Goal: Task Accomplishment & Management: Use online tool/utility

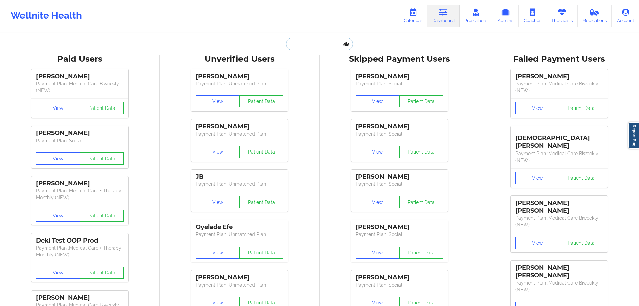
click at [315, 45] on input "text" at bounding box center [319, 44] width 66 height 13
paste input "[PERSON_NAME]"
drag, startPoint x: 292, startPoint y: 46, endPoint x: 281, endPoint y: 46, distance: 10.4
click at [282, 46] on div "[PERSON_NAME] Paid Unverified Skipped Failed" at bounding box center [320, 44] width 134 height 13
type input "[PERSON_NAME]"
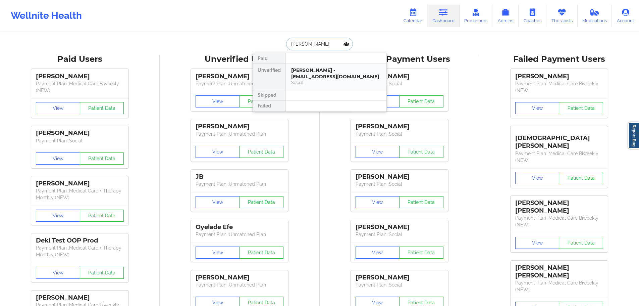
click at [313, 72] on div "[PERSON_NAME] - [EMAIL_ADDRESS][DOMAIN_NAME]" at bounding box center [336, 73] width 90 height 12
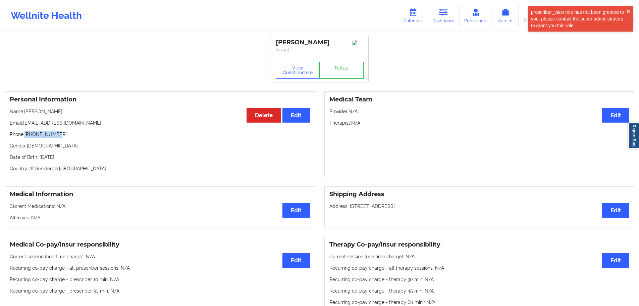
drag, startPoint x: 59, startPoint y: 134, endPoint x: 26, endPoint y: 139, distance: 33.9
click at [26, 138] on p "Phone: [PHONE_NUMBER]" at bounding box center [160, 134] width 300 height 7
copy p "[PHONE_NUMBER]"
drag, startPoint x: 55, startPoint y: 112, endPoint x: 26, endPoint y: 114, distance: 29.2
click at [26, 114] on p "Name: [PERSON_NAME]" at bounding box center [160, 111] width 300 height 7
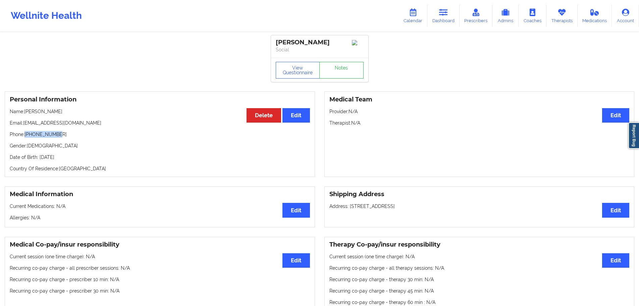
copy p "[PERSON_NAME]"
drag, startPoint x: 82, startPoint y: 123, endPoint x: 24, endPoint y: 127, distance: 57.5
click at [24, 126] on p "Email: [EMAIL_ADDRESS][DOMAIN_NAME]" at bounding box center [160, 122] width 300 height 7
copy p "[EMAIL_ADDRESS][DOMAIN_NAME]"
drag, startPoint x: 60, startPoint y: 112, endPoint x: 26, endPoint y: 113, distance: 34.3
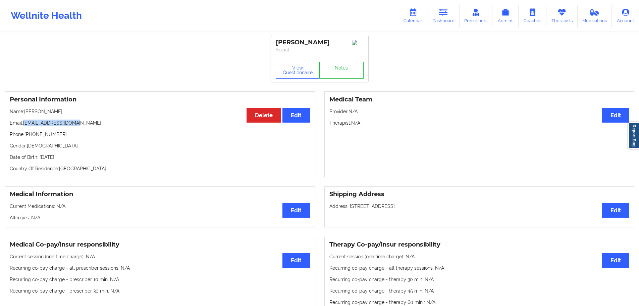
click at [26, 113] on p "Name: [PERSON_NAME]" at bounding box center [160, 111] width 300 height 7
copy p "[PERSON_NAME]"
click at [295, 70] on button "View Questionnaire" at bounding box center [298, 70] width 44 height 17
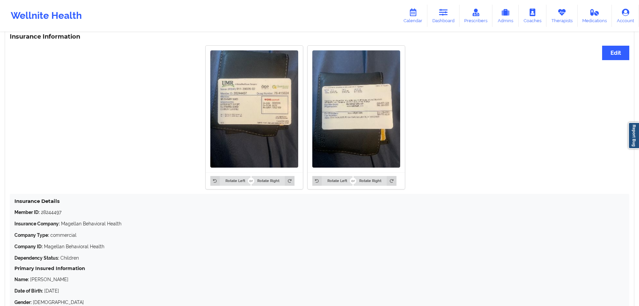
scroll to position [559, 0]
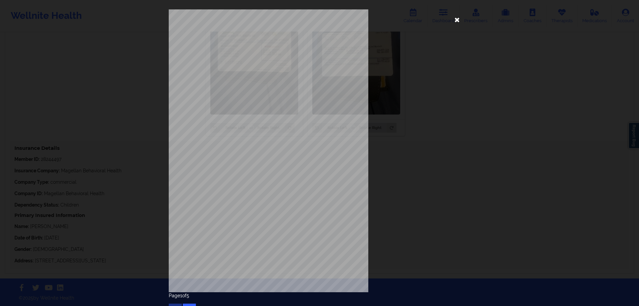
click at [463, 21] on icon at bounding box center [457, 19] width 11 height 11
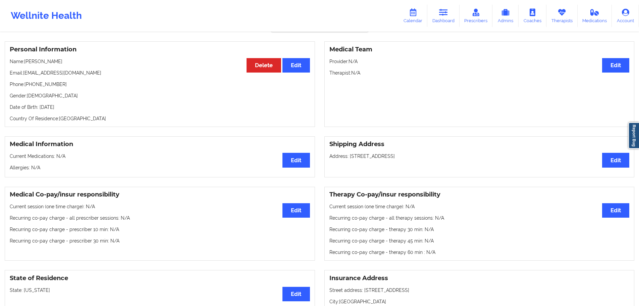
scroll to position [0, 0]
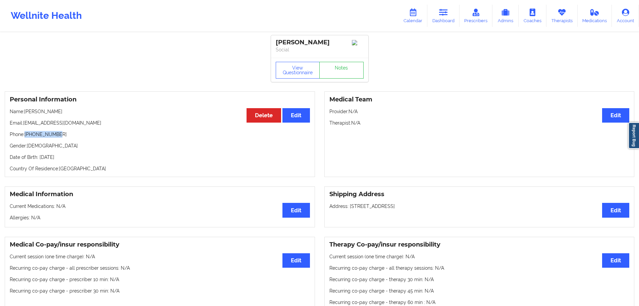
drag, startPoint x: 64, startPoint y: 134, endPoint x: 27, endPoint y: 135, distance: 37.3
click at [27, 135] on p "Phone: [PHONE_NUMBER]" at bounding box center [160, 134] width 300 height 7
copy p "[PHONE_NUMBER]"
click at [66, 119] on div "Personal Information Edit Delete Name: [PERSON_NAME] Email: [EMAIL_ADDRESS][DOM…" at bounding box center [160, 134] width 310 height 86
drag, startPoint x: 63, startPoint y: 113, endPoint x: 25, endPoint y: 114, distance: 38.6
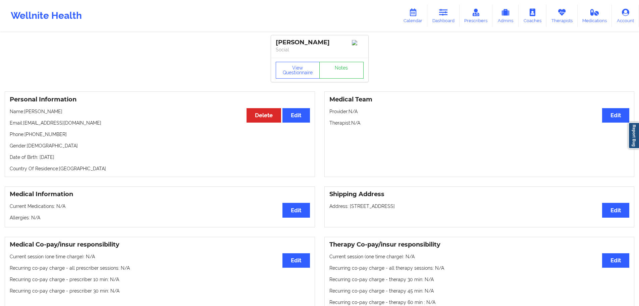
click at [25, 114] on p "Name: [PERSON_NAME]" at bounding box center [160, 111] width 300 height 7
copy p "[PERSON_NAME]"
drag, startPoint x: 84, startPoint y: 122, endPoint x: 25, endPoint y: 127, distance: 59.7
click at [25, 126] on p "Email: [EMAIL_ADDRESS][DOMAIN_NAME]" at bounding box center [160, 122] width 300 height 7
copy p "[EMAIL_ADDRESS][DOMAIN_NAME]"
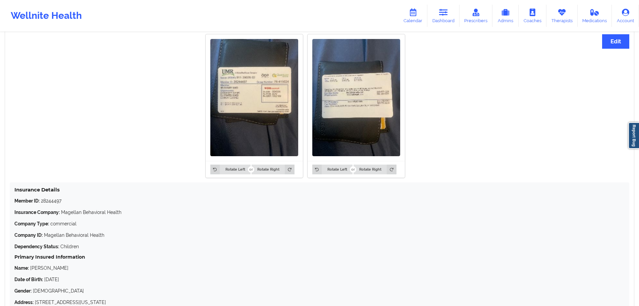
scroll to position [559, 0]
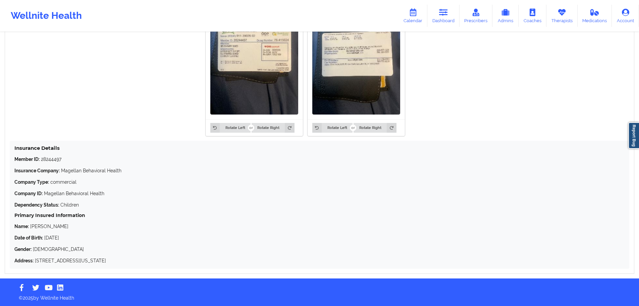
click at [52, 163] on div "Member ID: 28244497 Insurance Company: Magellan Behavioral Health Company Type:…" at bounding box center [319, 210] width 611 height 108
click at [52, 160] on p "Member ID: 28244497" at bounding box center [319, 159] width 611 height 7
copy p "28244497"
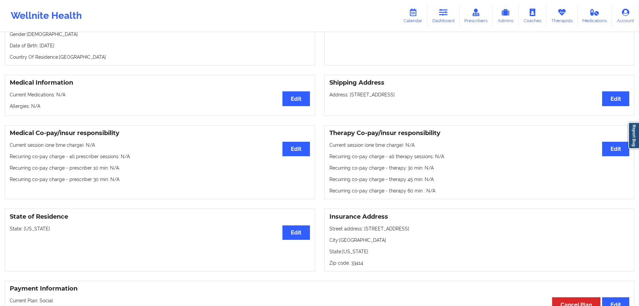
scroll to position [56, 0]
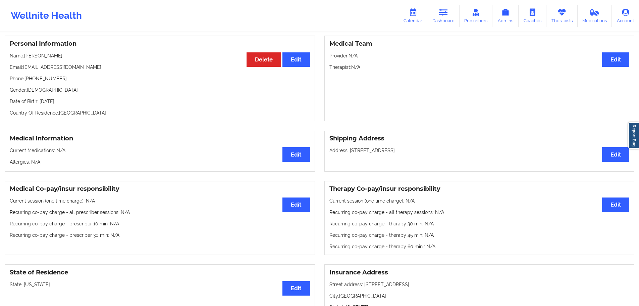
click at [83, 103] on p "Date of Birth: [DEMOGRAPHIC_DATA]" at bounding box center [160, 101] width 300 height 7
copy p "2002"
drag, startPoint x: 59, startPoint y: 53, endPoint x: 26, endPoint y: 57, distance: 32.7
click at [26, 57] on div "Personal Information Edit Delete Name: [PERSON_NAME] Email: [EMAIL_ADDRESS][DOM…" at bounding box center [160, 79] width 310 height 86
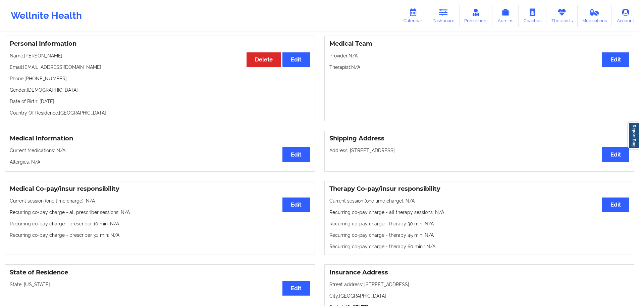
copy p "[PERSON_NAME]"
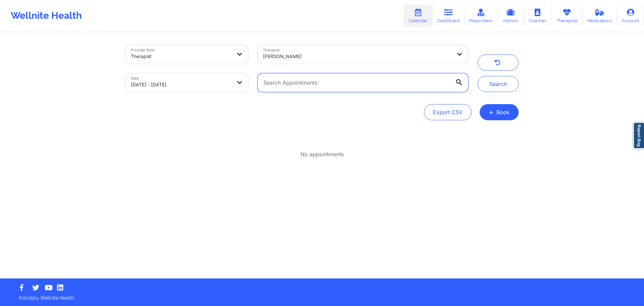
click at [312, 90] on input "text" at bounding box center [363, 82] width 211 height 19
paste input "[EMAIL_ADDRESS][DOMAIN_NAME]"
type input "[EMAIL_ADDRESS][DOMAIN_NAME]"
click at [483, 84] on button "Search" at bounding box center [498, 84] width 41 height 16
click at [232, 86] on body "Wellnite Health Calendar Dashboard Prescribers Admins Coaches Therapists Medica…" at bounding box center [322, 153] width 644 height 306
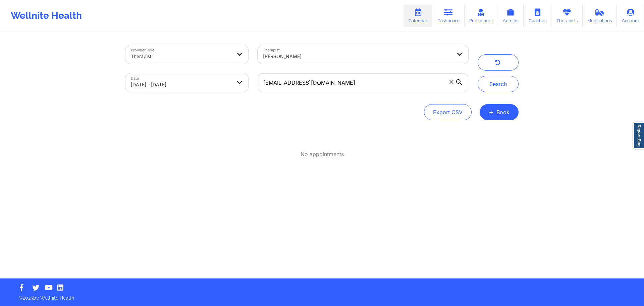
select select "2025-8"
select select "2025-9"
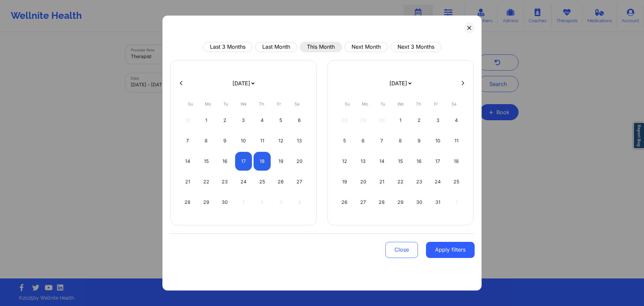
click at [323, 48] on button "This Month" at bounding box center [321, 47] width 42 height 10
select select "2025-8"
select select "2025-9"
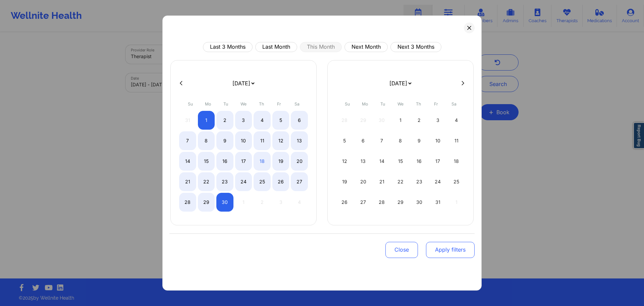
click at [442, 252] on button "Apply filters" at bounding box center [450, 250] width 49 height 16
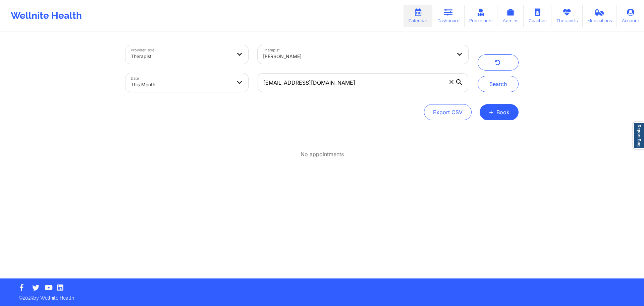
click at [289, 57] on div at bounding box center [357, 56] width 189 height 8
drag, startPoint x: 477, startPoint y: 212, endPoint x: 443, endPoint y: 192, distance: 39.6
click at [477, 212] on div "Provider Role Therapist Therapist David Tester Date This Month alexis91802@gmai…" at bounding box center [322, 155] width 403 height 245
click at [505, 63] on button "button" at bounding box center [498, 62] width 41 height 16
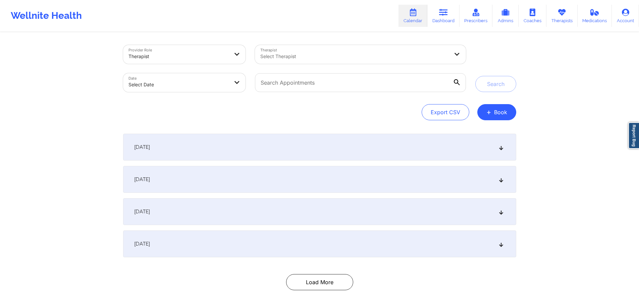
click at [201, 84] on body "Wellnite Health Calendar Dashboard Prescribers Admins Coaches Therapists Medica…" at bounding box center [319, 153] width 639 height 306
select select "2025-8"
select select "2025-9"
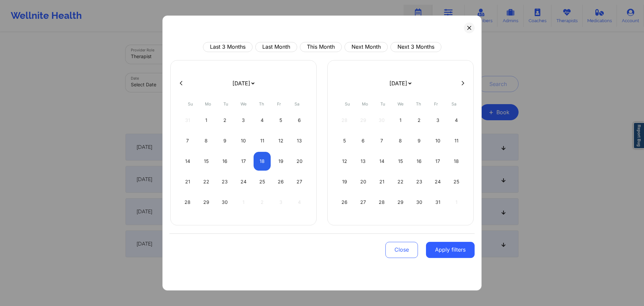
drag, startPoint x: 323, startPoint y: 48, endPoint x: 334, endPoint y: 73, distance: 27.9
click at [323, 48] on button "This Month" at bounding box center [321, 47] width 42 height 10
select select "2025-8"
select select "2025-9"
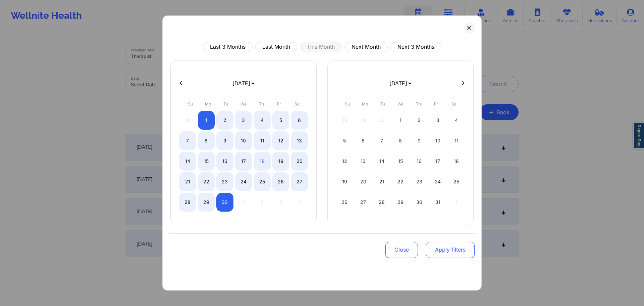
click at [441, 255] on button "Apply filters" at bounding box center [450, 250] width 49 height 16
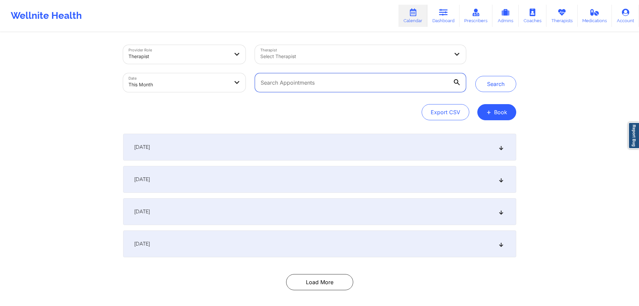
click at [374, 88] on input "text" at bounding box center [360, 82] width 211 height 19
paste input "[EMAIL_ADDRESS][DOMAIN_NAME]"
type input "[EMAIL_ADDRESS][DOMAIN_NAME]"
click at [492, 88] on button "Search" at bounding box center [496, 84] width 41 height 16
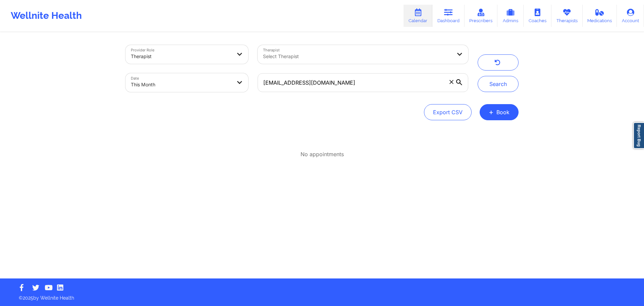
click at [191, 83] on body "Wellnite Health Calendar Dashboard Prescribers Admins Coaches Therapists Medica…" at bounding box center [322, 153] width 644 height 306
select select "2025-8"
select select "2025-9"
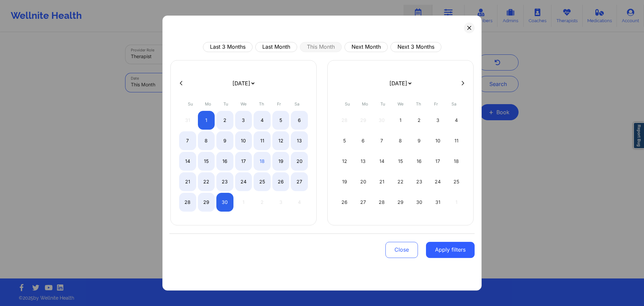
drag, startPoint x: 528, startPoint y: 77, endPoint x: 502, endPoint y: 63, distance: 28.9
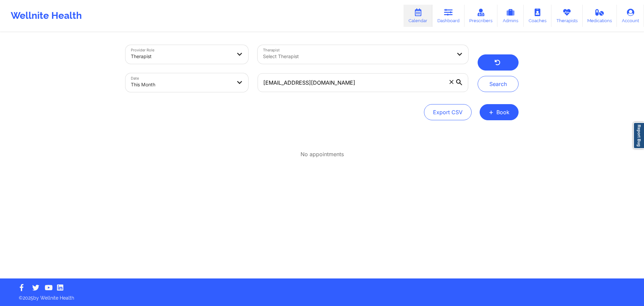
click at [500, 61] on icon "button" at bounding box center [498, 63] width 6 height 5
click at [379, 78] on input "text" at bounding box center [363, 82] width 211 height 19
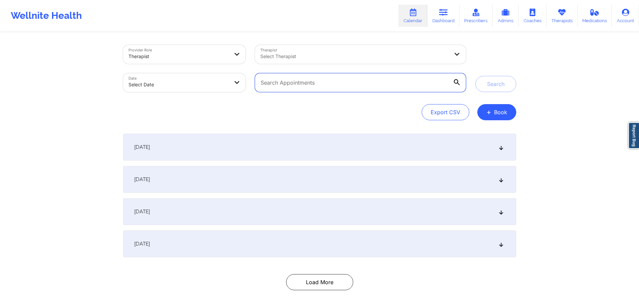
paste input "[EMAIL_ADDRESS][DOMAIN_NAME]"
type input "[EMAIL_ADDRESS][DOMAIN_NAME]"
click at [490, 82] on button "Search" at bounding box center [496, 84] width 41 height 16
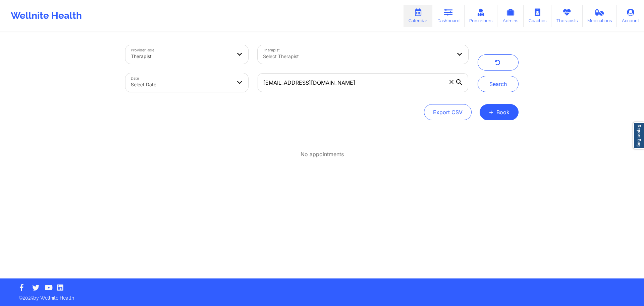
click at [200, 80] on body "Wellnite Health Calendar Dashboard Prescribers Admins Coaches Therapists Medica…" at bounding box center [322, 153] width 644 height 306
select select "2025-8"
select select "2025-9"
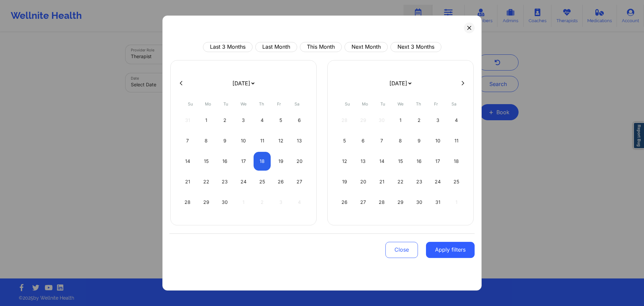
click at [354, 40] on div "Last 3 Months Last Month This Month Next Month Next 3 Months January 2019 Febru…" at bounding box center [322, 152] width 320 height 275
click at [320, 48] on button "This Month" at bounding box center [321, 47] width 42 height 10
select select "2025-8"
select select "2025-9"
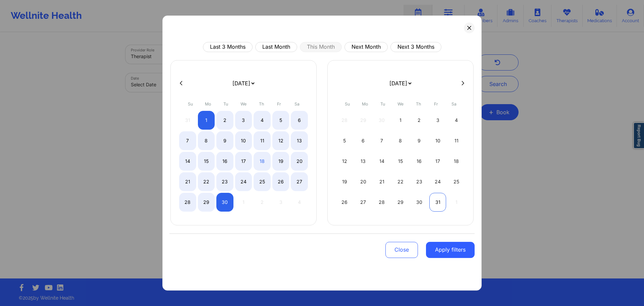
click at [441, 199] on div "31" at bounding box center [438, 202] width 17 height 19
select select "2025-9"
select select "2025-10"
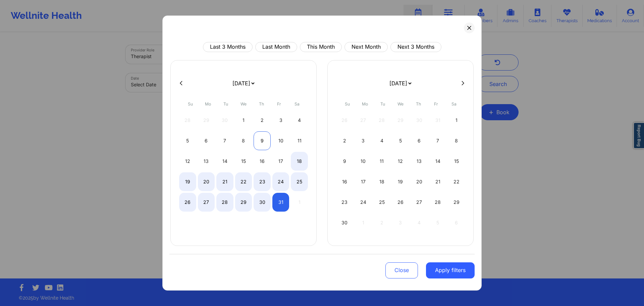
select select "2025-9"
select select "2025-10"
select select "2025-9"
select select "2025-10"
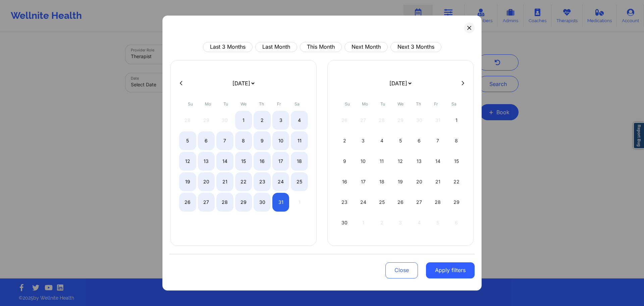
click at [181, 81] on icon at bounding box center [181, 83] width 3 height 5
select select "2025-8"
select select "2025-9"
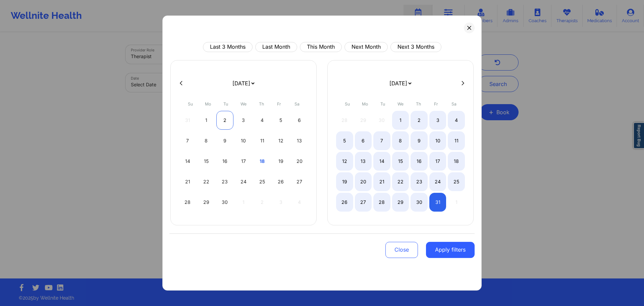
select select "2025-8"
select select "2025-9"
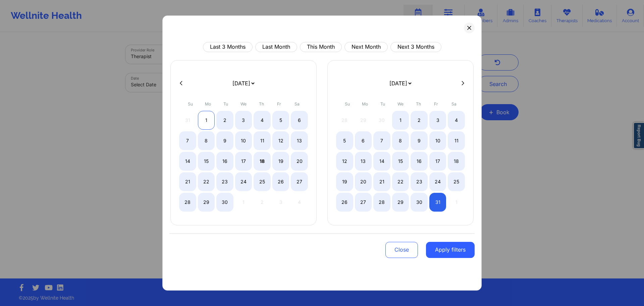
select select "2025-8"
select select "2025-9"
click at [209, 120] on div "1" at bounding box center [206, 120] width 17 height 19
select select "2025-8"
select select "2025-9"
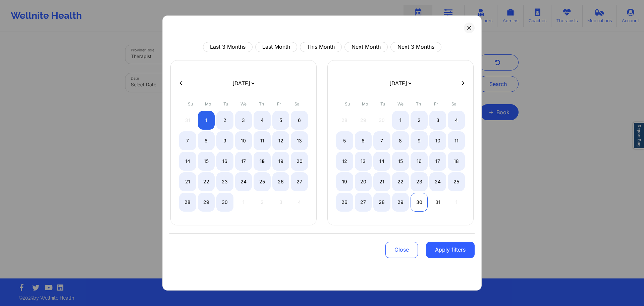
select select "2025-8"
select select "2025-9"
select select "2025-8"
select select "2025-9"
click at [436, 201] on div "31" at bounding box center [438, 202] width 17 height 19
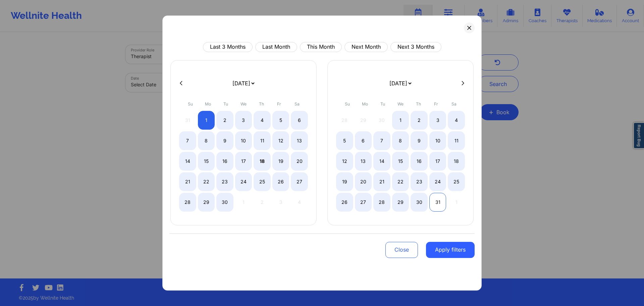
select select "2025-8"
select select "2025-9"
click at [450, 252] on button "Apply filters" at bounding box center [450, 250] width 49 height 16
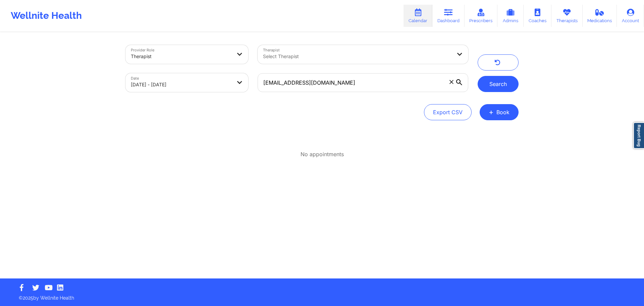
click at [505, 86] on button "Search" at bounding box center [498, 84] width 41 height 16
click at [500, 87] on button "Search" at bounding box center [498, 84] width 41 height 16
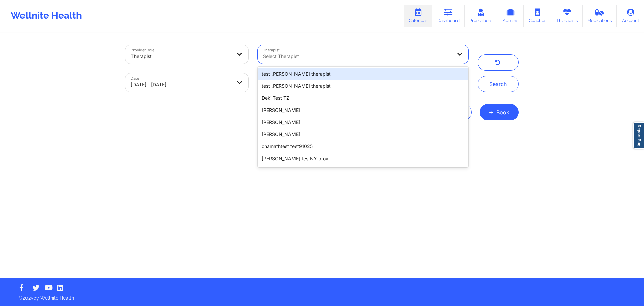
click at [338, 51] on div "Select Therapist" at bounding box center [355, 54] width 195 height 19
paste input "MELISSA MCVAN"
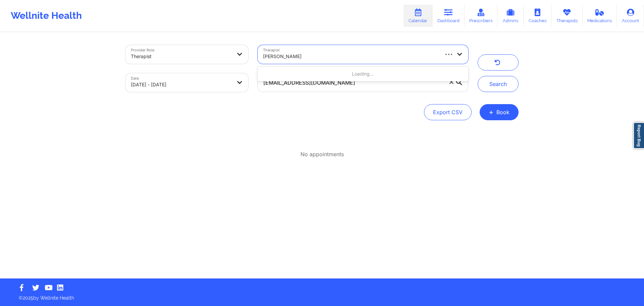
type input "MELISSA MCVAN"
click at [327, 105] on div "Export CSV + Book" at bounding box center [322, 112] width 393 height 16
drag, startPoint x: 307, startPoint y: 82, endPoint x: 229, endPoint y: 82, distance: 77.9
click at [229, 82] on div "Provider Role Therapist Therapist Select Therapist Date 09/01/2025 - 10/31/2025…" at bounding box center [297, 68] width 352 height 56
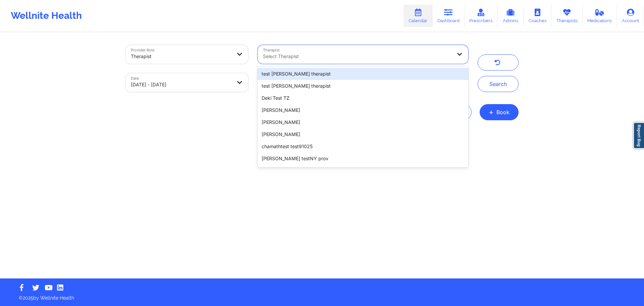
click at [288, 62] on div "Select Therapist" at bounding box center [355, 54] width 195 height 19
paste input "MELISSA MCVAN"
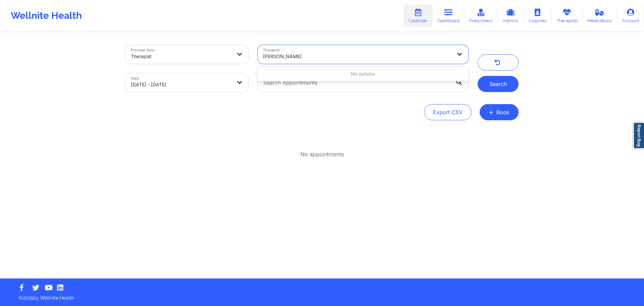
type input "MELISSA MCVAN"
click at [490, 85] on button "Search" at bounding box center [498, 84] width 41 height 16
click at [379, 58] on div at bounding box center [357, 56] width 189 height 8
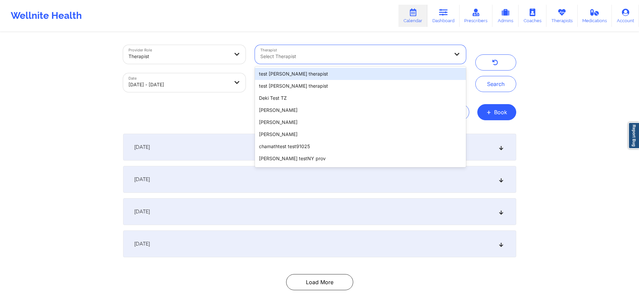
paste input "MELISSA MCVAN"
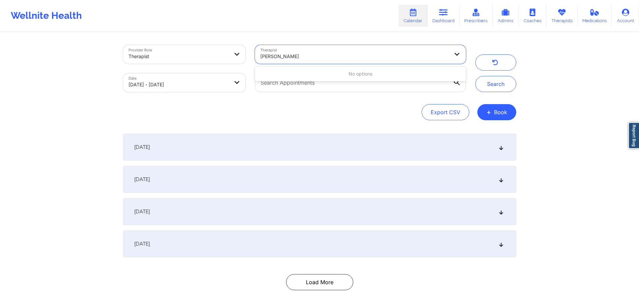
type input "MELISSA MCVAN"
click at [196, 51] on div "Therapist" at bounding box center [179, 56] width 101 height 15
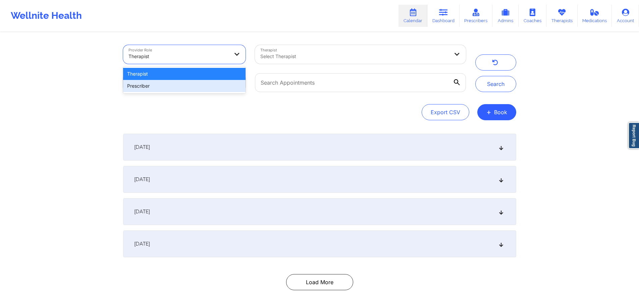
click at [178, 84] on div "Prescriber" at bounding box center [184, 86] width 123 height 12
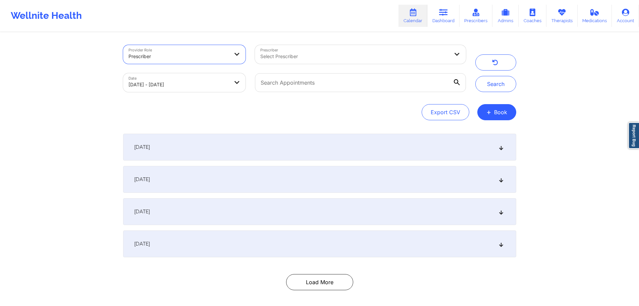
click at [284, 58] on div at bounding box center [354, 56] width 189 height 8
paste input "MELISSA MCVAN"
type input "MELISSA MCVAN"
click at [218, 54] on div at bounding box center [179, 56] width 101 height 8
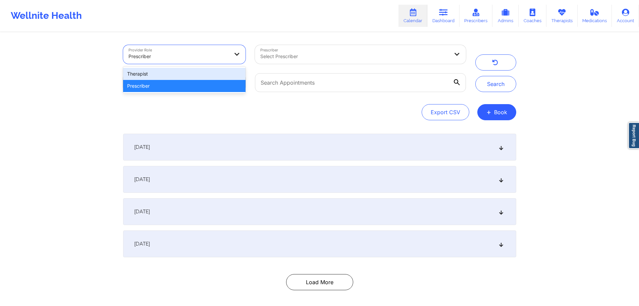
click at [191, 75] on div "Therapist" at bounding box center [184, 74] width 123 height 12
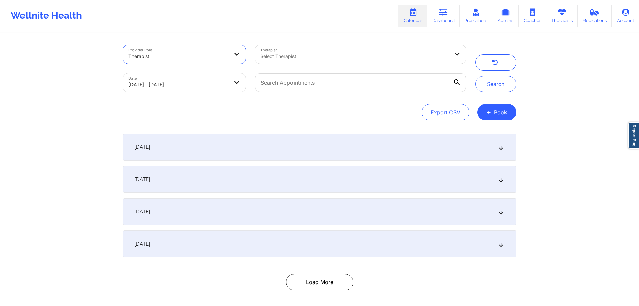
click at [283, 54] on div at bounding box center [354, 56] width 189 height 8
paste input "MELISSA MCVAN"
drag, startPoint x: 283, startPoint y: 56, endPoint x: 339, endPoint y: 56, distance: 55.4
click at [339, 56] on div "MELISSA MCVAN" at bounding box center [354, 56] width 189 height 8
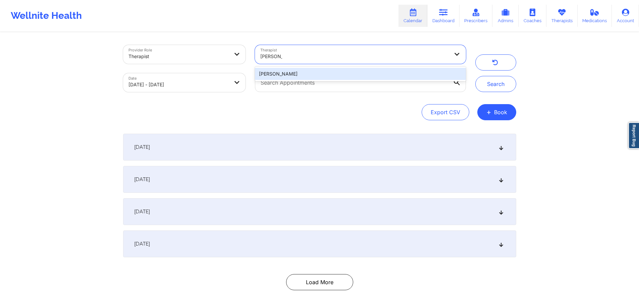
type input "MELISSA"
click at [322, 107] on div "Export CSV + Book" at bounding box center [319, 112] width 393 height 16
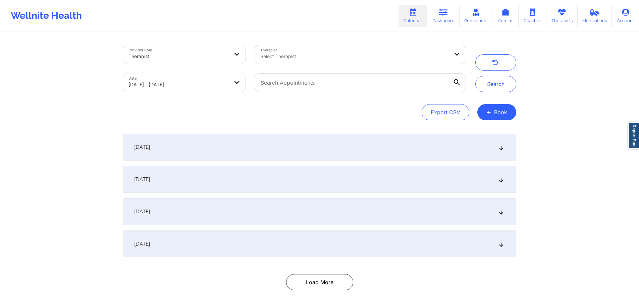
click at [485, 121] on div "Provider Role Therapist Therapist Select Therapist Date 09/01/2025 - 10/31/2025…" at bounding box center [319, 170] width 403 height 274
click at [490, 114] on span "+" at bounding box center [489, 112] width 5 height 4
click at [465, 130] on button "Therapy Session" at bounding box center [485, 133] width 51 height 11
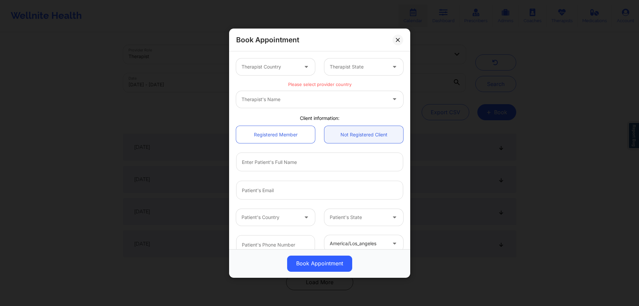
click at [278, 70] on div at bounding box center [270, 67] width 57 height 8
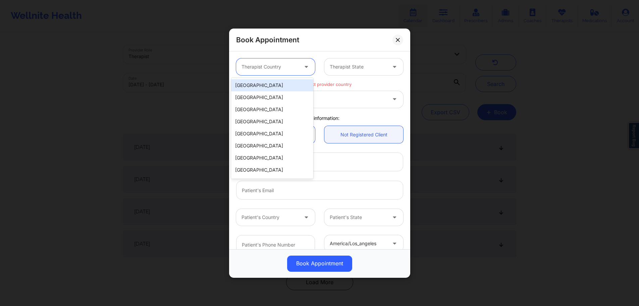
click at [270, 86] on div "[GEOGRAPHIC_DATA]" at bounding box center [272, 85] width 82 height 12
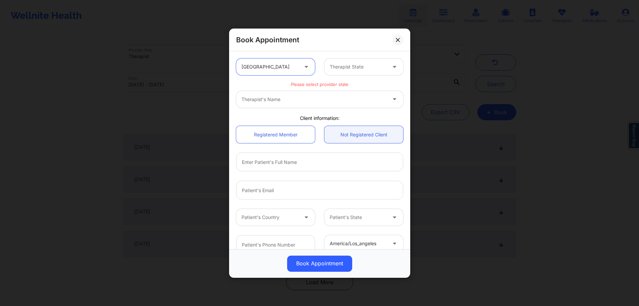
click at [350, 68] on div at bounding box center [358, 67] width 57 height 8
click at [282, 100] on div "Therapist's Name" at bounding box center [319, 99] width 167 height 17
click at [273, 100] on div "Therapist's Name" at bounding box center [319, 99] width 167 height 17
click at [271, 95] on div "Therapist's Name" at bounding box center [319, 99] width 167 height 17
click at [268, 99] on div "Therapist's Name" at bounding box center [319, 99] width 167 height 17
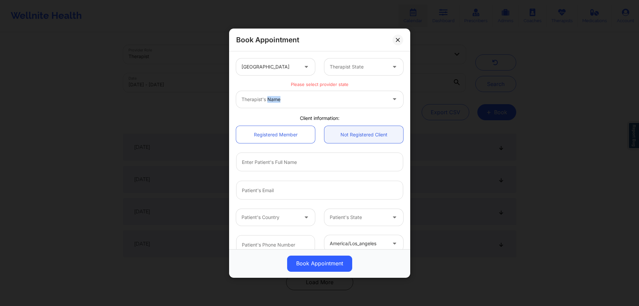
click at [268, 99] on div "Therapist's Name" at bounding box center [319, 99] width 167 height 17
click at [344, 71] on div "Therapist State" at bounding box center [356, 66] width 63 height 17
click at [347, 68] on div at bounding box center [358, 67] width 57 height 8
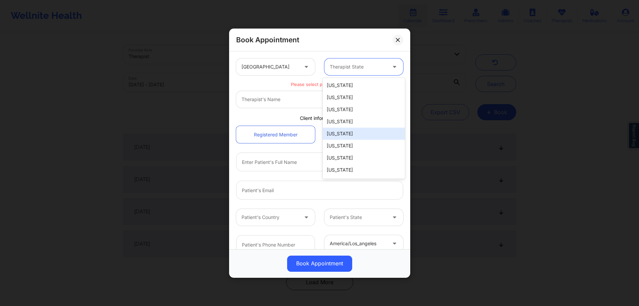
type input "f"
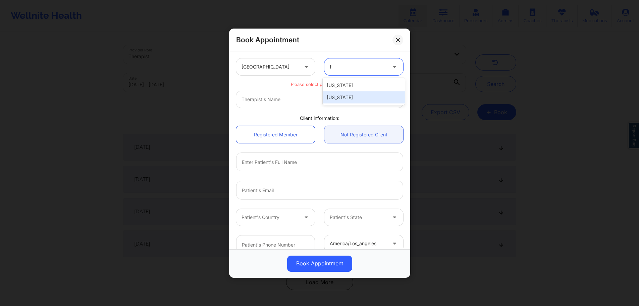
click at [340, 94] on div "[US_STATE]" at bounding box center [364, 97] width 82 height 12
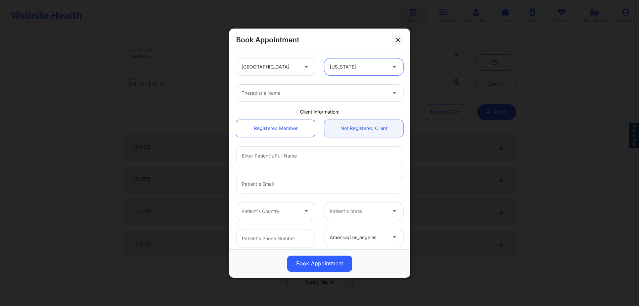
click at [315, 98] on div "Therapist's Name" at bounding box center [311, 93] width 151 height 17
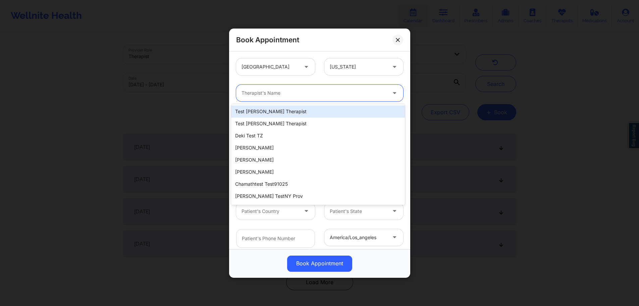
paste input "MELISSA MCVAN"
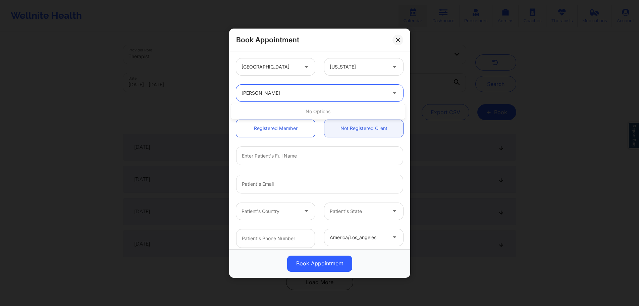
type input "MELISSA MCVAN"
click at [344, 71] on div "[US_STATE]" at bounding box center [358, 66] width 57 height 17
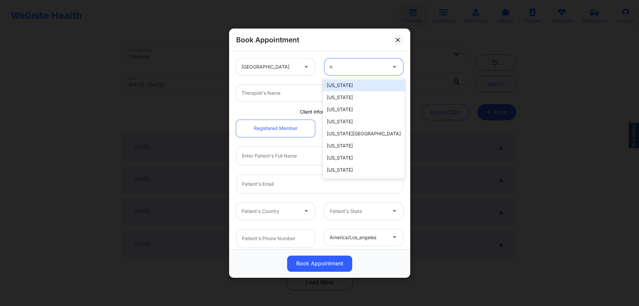
type input "ny"
click at [343, 84] on div "New York" at bounding box center [364, 85] width 82 height 12
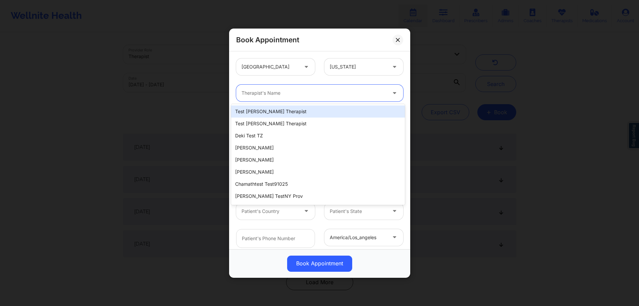
click at [332, 92] on div at bounding box center [314, 93] width 145 height 8
paste input "MELISSA MCVAN"
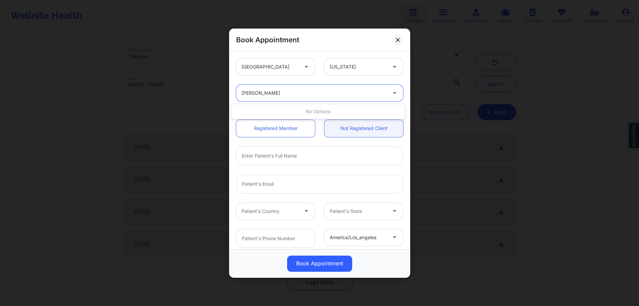
type input "MELISSA MCVAN"
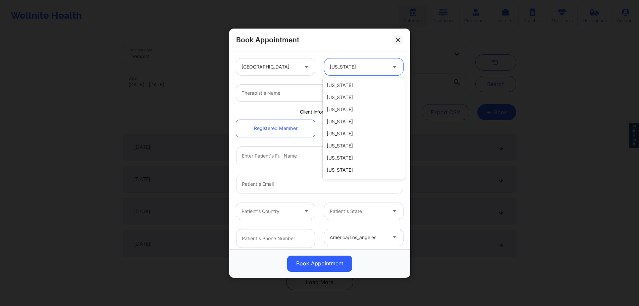
click at [342, 68] on div at bounding box center [358, 67] width 57 height 8
type input "f"
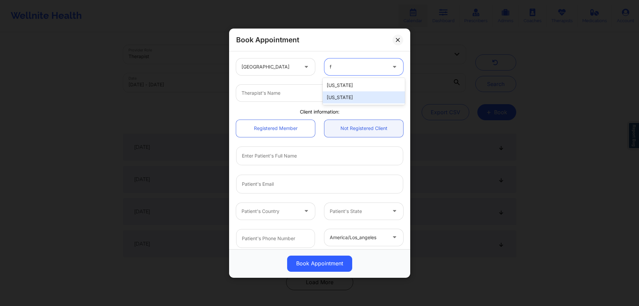
click at [340, 96] on div "[US_STATE]" at bounding box center [364, 97] width 82 height 12
click at [298, 95] on div at bounding box center [314, 93] width 145 height 8
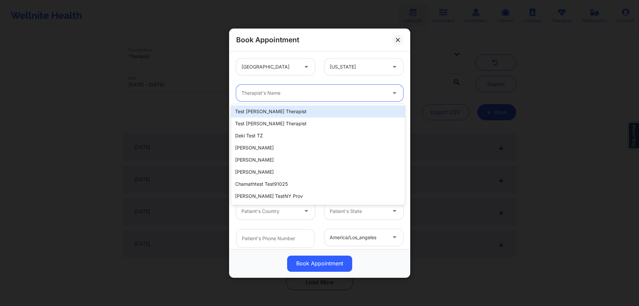
paste input "MELISSA MCVAN"
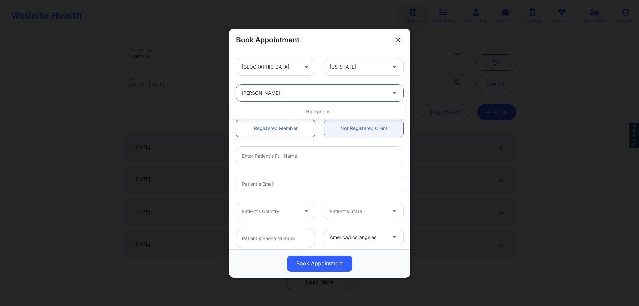
type input "MELISSA MCVAN"
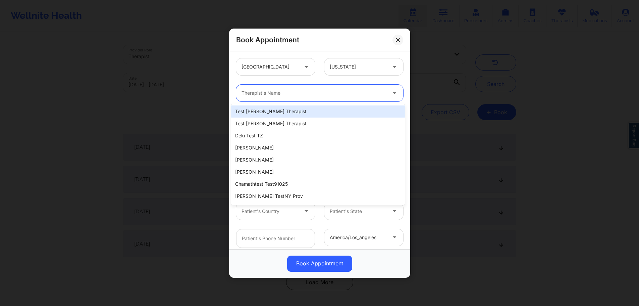
click at [248, 95] on div at bounding box center [314, 93] width 145 height 8
paste input "MELISSA MCVAN"
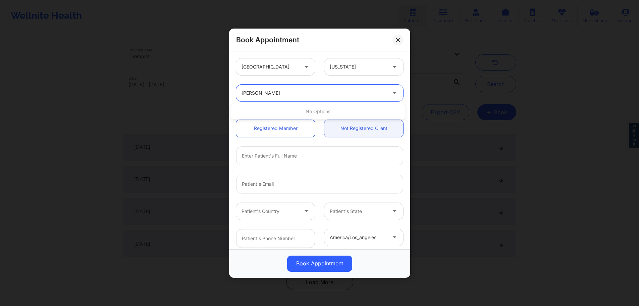
click at [250, 93] on input "MELISSA MCVAN" at bounding box center [262, 93] width 41 height 7
type input "MELISSA MCVAN"
click at [350, 128] on link "Not Registered Client" at bounding box center [364, 127] width 79 height 17
click at [324, 92] on div at bounding box center [314, 93] width 145 height 8
click at [289, 92] on div at bounding box center [314, 93] width 145 height 8
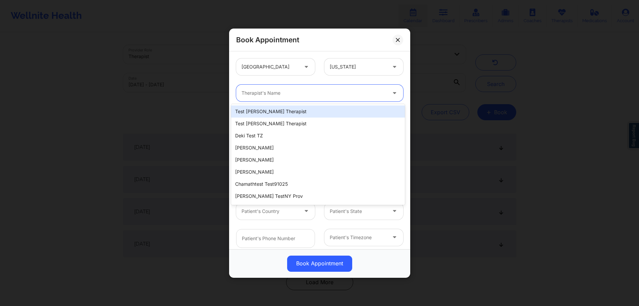
paste input "MELISSA MCVAN"
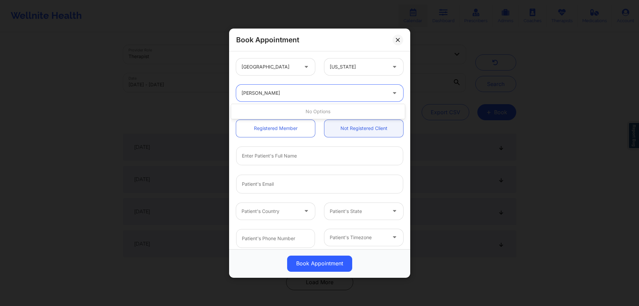
drag, startPoint x: 260, startPoint y: 94, endPoint x: 303, endPoint y: 99, distance: 43.3
click at [303, 99] on div "MELISSA MCVAN" at bounding box center [311, 93] width 151 height 17
type input "MELISSA"
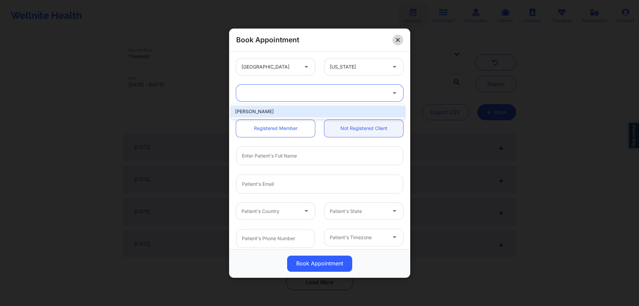
click at [401, 42] on button at bounding box center [398, 39] width 11 height 11
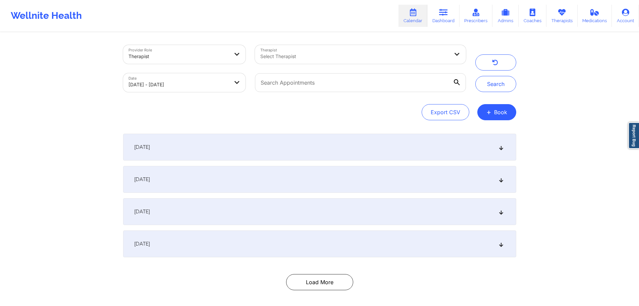
click at [492, 64] on button "button" at bounding box center [496, 62] width 41 height 16
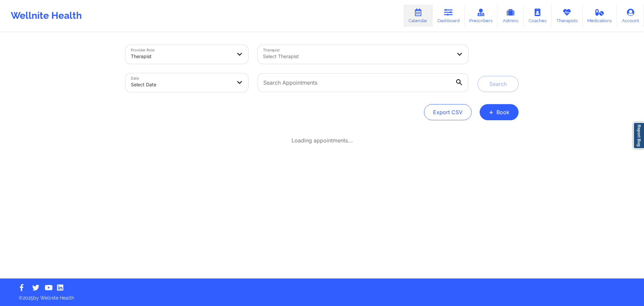
click at [377, 58] on div at bounding box center [357, 56] width 189 height 8
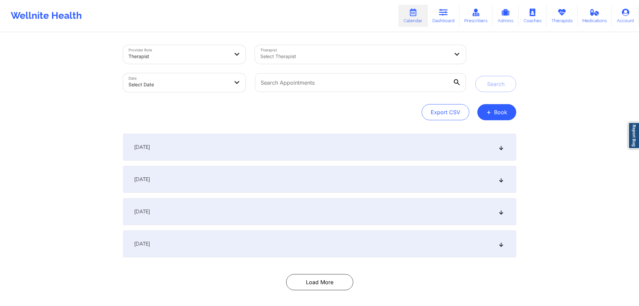
click at [551, 74] on div "Provider Role Therapist Therapist Select Therapist Date Select Date Search Expo…" at bounding box center [319, 153] width 639 height 307
click at [509, 106] on button "+ Book" at bounding box center [497, 112] width 39 height 16
click at [472, 134] on button "Therapy Session" at bounding box center [485, 133] width 51 height 11
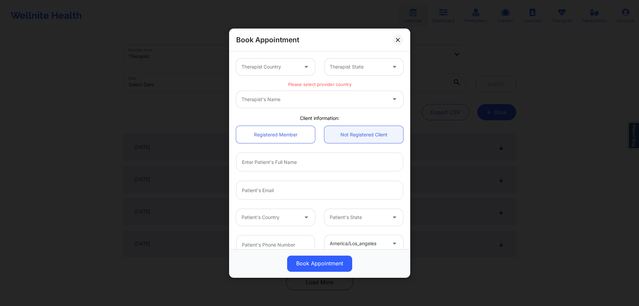
click at [357, 66] on div at bounding box center [358, 67] width 57 height 8
click at [296, 80] on div "Therapist Country Therapist State" at bounding box center [320, 67] width 177 height 26
click at [295, 69] on div at bounding box center [270, 67] width 57 height 8
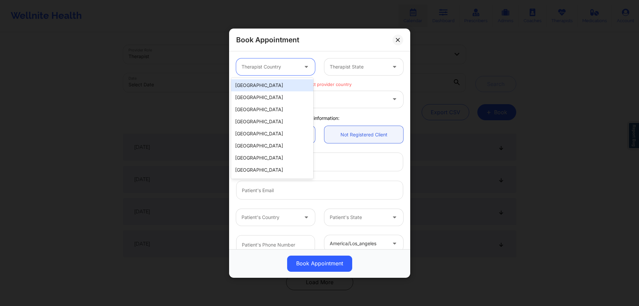
click at [276, 84] on div "[GEOGRAPHIC_DATA]" at bounding box center [272, 85] width 82 height 12
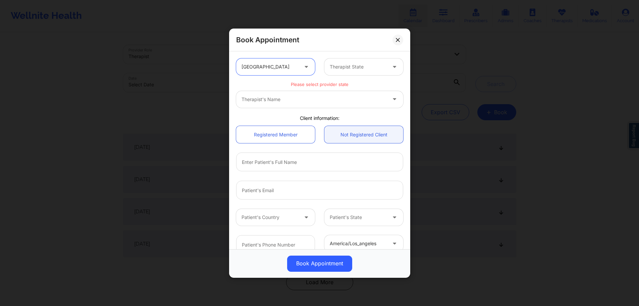
click at [341, 68] on div at bounding box center [358, 67] width 57 height 8
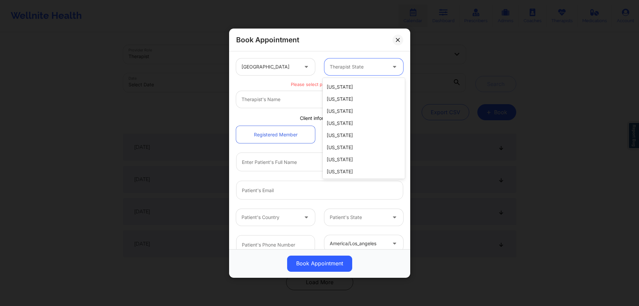
scroll to position [164, 0]
type input "f"
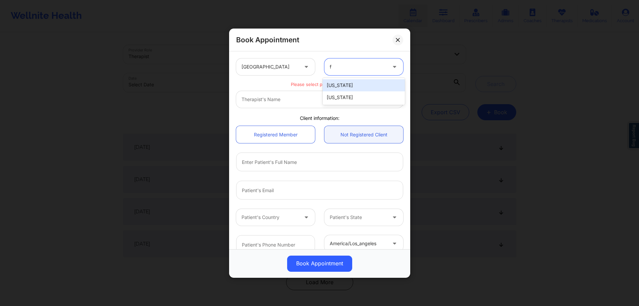
scroll to position [0, 0]
click at [343, 93] on div "[US_STATE]" at bounding box center [364, 97] width 82 height 12
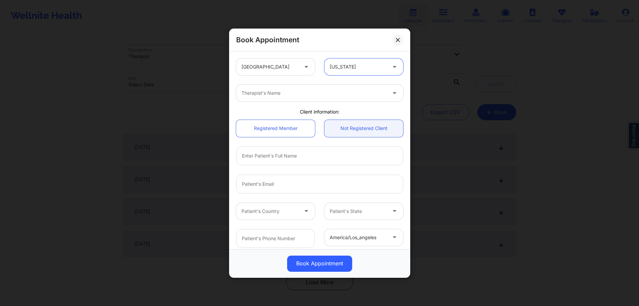
click at [343, 93] on div at bounding box center [314, 93] width 145 height 8
paste input "MELISSA MCVAN"
type input "MELISSA MCVAN"
click at [400, 41] on icon at bounding box center [398, 40] width 4 height 4
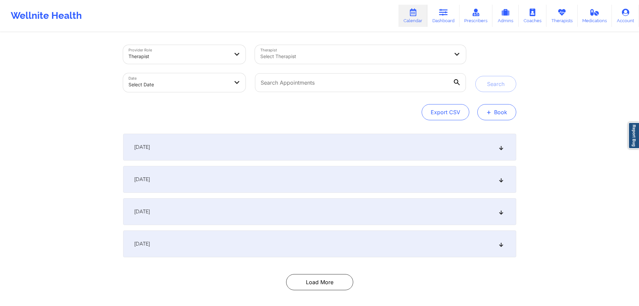
click at [491, 110] on span "+" at bounding box center [489, 112] width 5 height 4
click at [473, 134] on button "Therapy Session" at bounding box center [485, 133] width 51 height 11
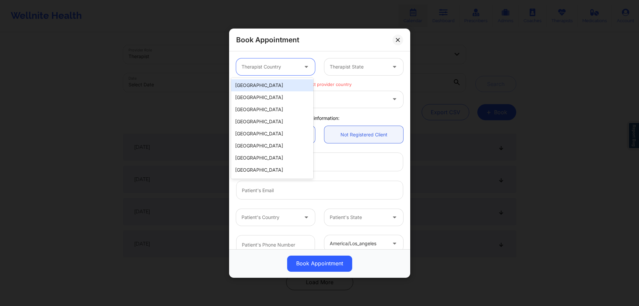
click at [263, 62] on div "Therapist Country" at bounding box center [267, 66] width 63 height 17
click at [259, 85] on div "[GEOGRAPHIC_DATA]" at bounding box center [272, 85] width 82 height 12
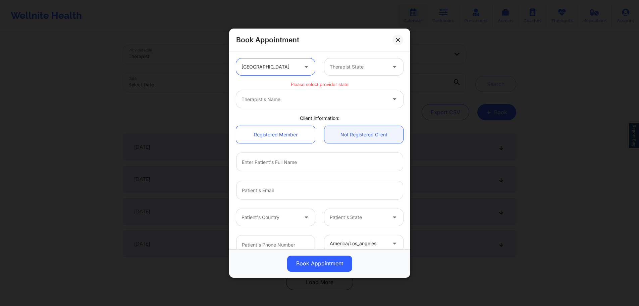
click at [343, 67] on div at bounding box center [358, 67] width 57 height 8
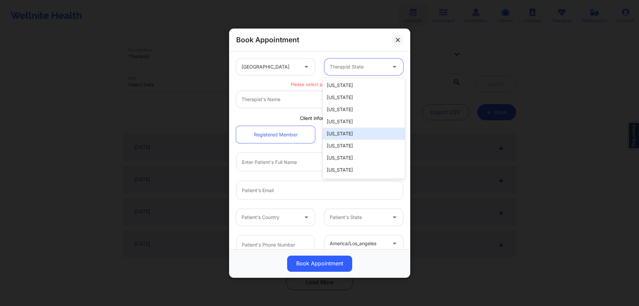
type input "f"
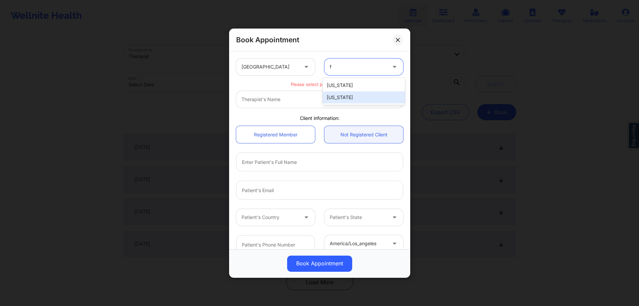
click at [338, 97] on div "[US_STATE]" at bounding box center [364, 97] width 82 height 12
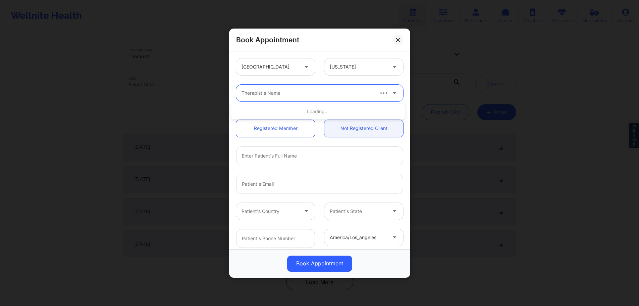
click at [338, 96] on div at bounding box center [308, 93] width 132 height 8
paste input "MELISSA MCVAN"
type input "MELISSA MCVAN"
click at [278, 91] on div at bounding box center [314, 93] width 145 height 8
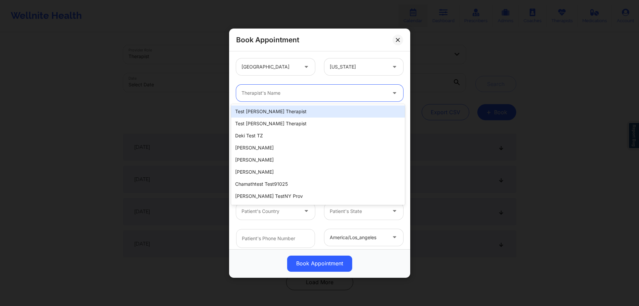
paste input "MELISSA MCVAN"
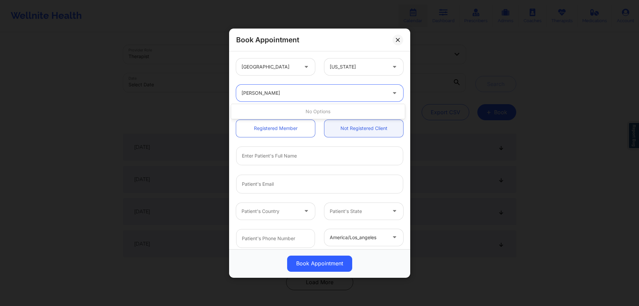
type input "MELISSA MCVAN"
click at [247, 95] on div at bounding box center [314, 93] width 145 height 8
click at [248, 94] on div at bounding box center [314, 93] width 145 height 8
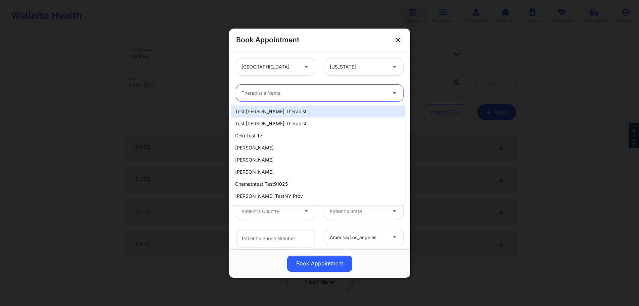
click at [249, 93] on div at bounding box center [314, 93] width 145 height 8
click at [253, 92] on div at bounding box center [314, 93] width 145 height 8
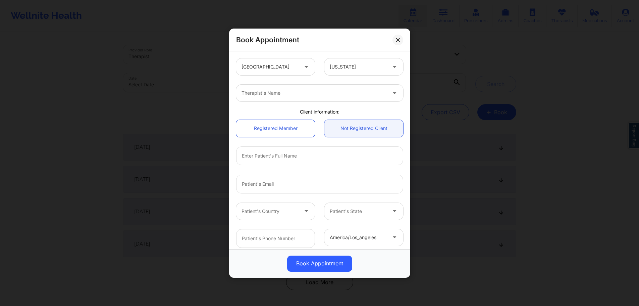
click at [276, 88] on div "Therapist's Name" at bounding box center [311, 93] width 151 height 17
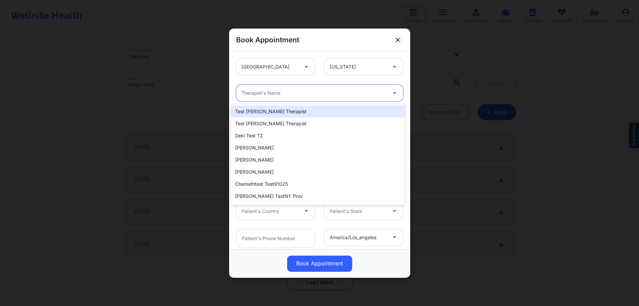
paste input "MELISSA MCVAN"
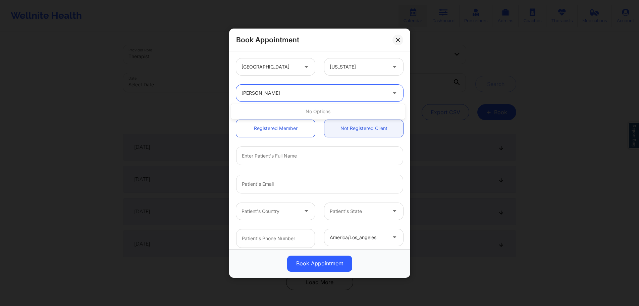
type input "MELISSA MCVAN"
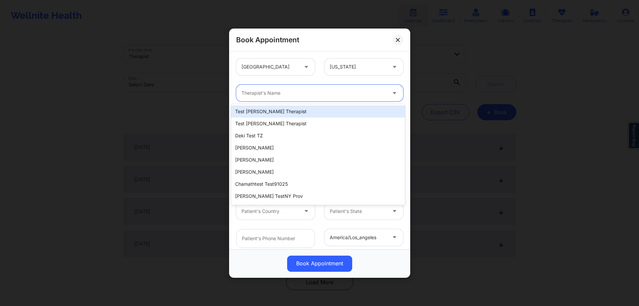
click at [274, 91] on div at bounding box center [314, 93] width 145 height 8
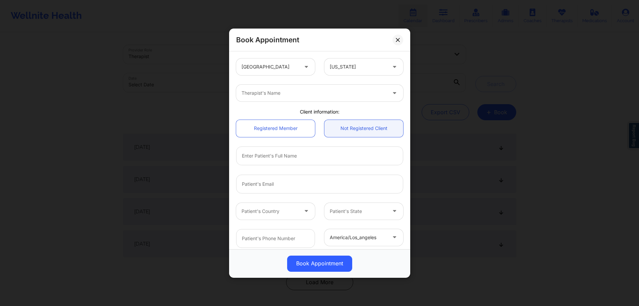
click at [273, 92] on div at bounding box center [314, 93] width 145 height 8
click at [312, 92] on div at bounding box center [314, 93] width 145 height 8
click at [293, 92] on div at bounding box center [314, 93] width 145 height 8
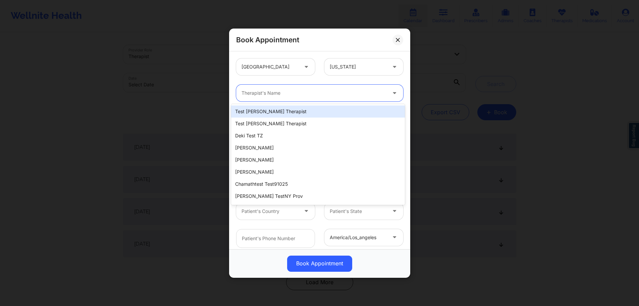
paste input "MELISSA MCVAN"
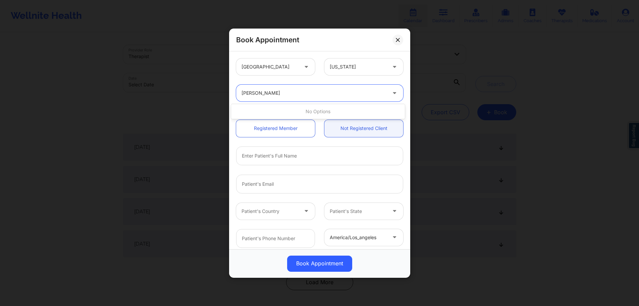
type input "MELISSA MCVAN"
click at [300, 89] on div at bounding box center [314, 93] width 145 height 8
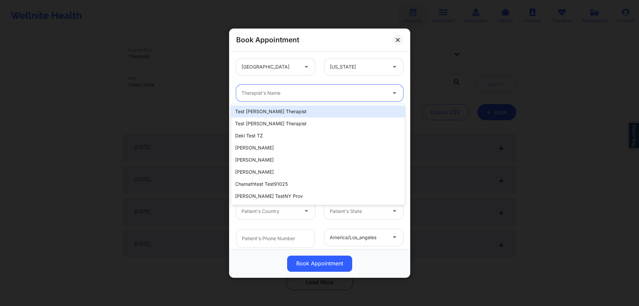
paste input "MELISSA MCVAN"
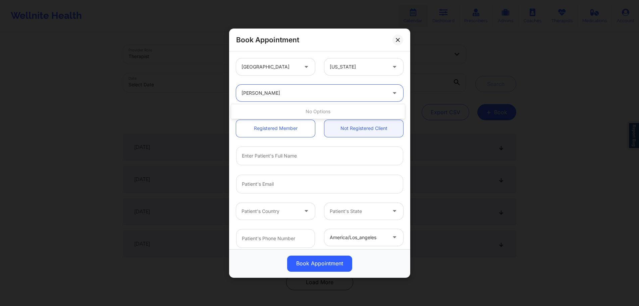
type input "MELISSA MCVAN"
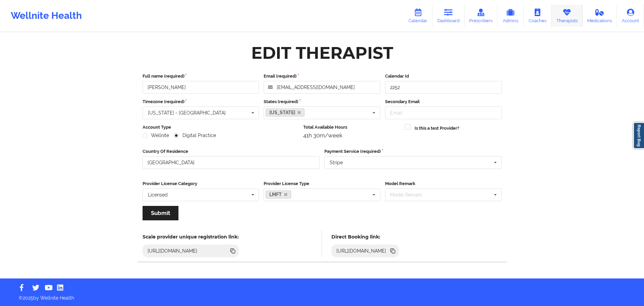
click at [561, 19] on link "Therapists" at bounding box center [567, 16] width 31 height 22
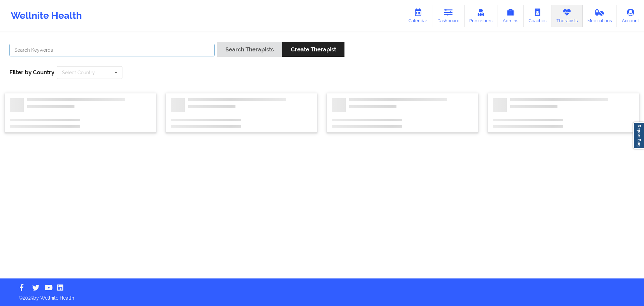
click at [190, 54] on input "text" at bounding box center [111, 50] width 205 height 13
paste input "MELISSA MCVAN"
type input "MELISSA MCVAN"
click at [244, 53] on button "Search Therapists" at bounding box center [249, 49] width 65 height 14
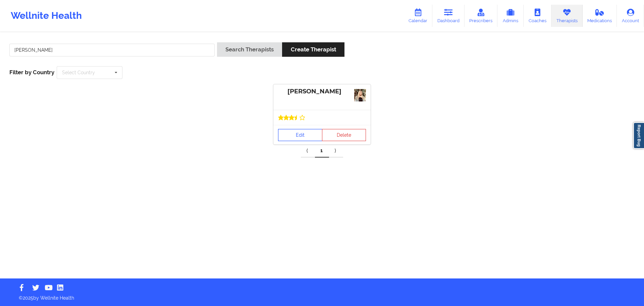
click at [293, 131] on link "Edit" at bounding box center [300, 135] width 44 height 12
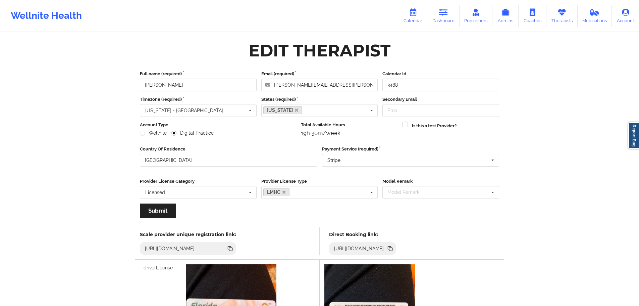
click at [393, 248] on icon at bounding box center [390, 248] width 3 height 3
